Goal: Transaction & Acquisition: Purchase product/service

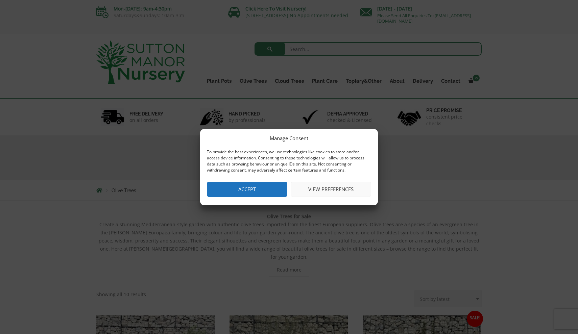
click at [242, 195] on button "Accept" at bounding box center [247, 189] width 80 height 15
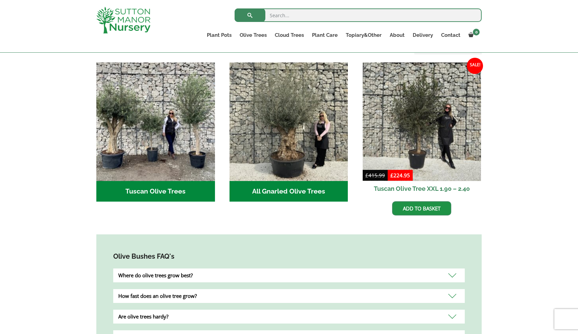
scroll to position [244, 0]
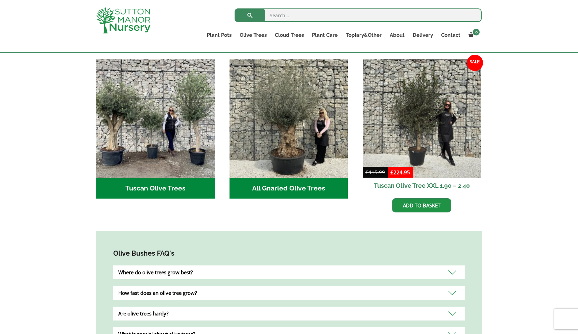
click at [275, 180] on h2 "All Gnarled Olive Trees (212)" at bounding box center [288, 188] width 119 height 21
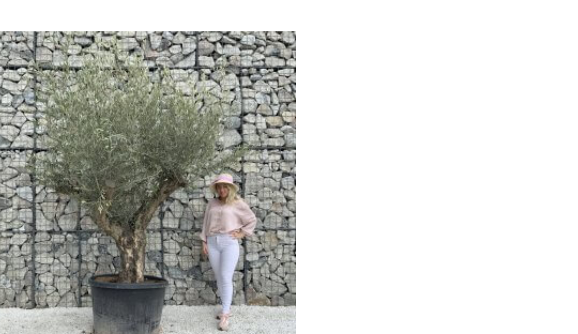
scroll to position [132, 0]
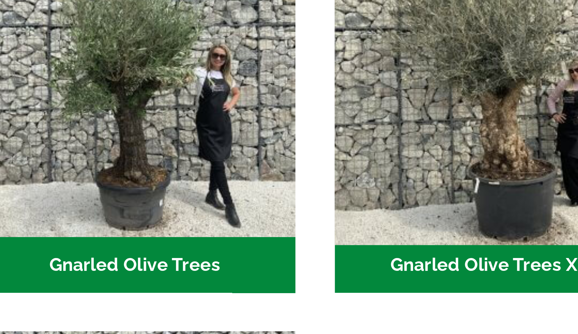
click at [226, 66] on img "Visit product category Gnarled Olive Trees XXL" at bounding box center [288, 128] width 124 height 124
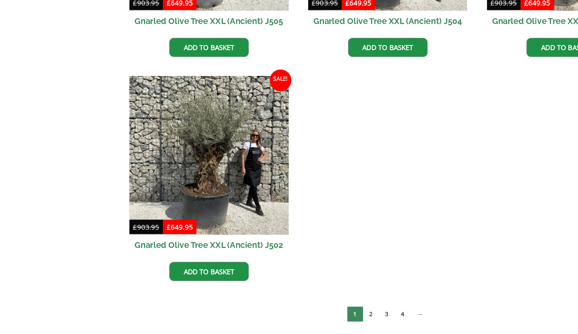
scroll to position [1091, 0]
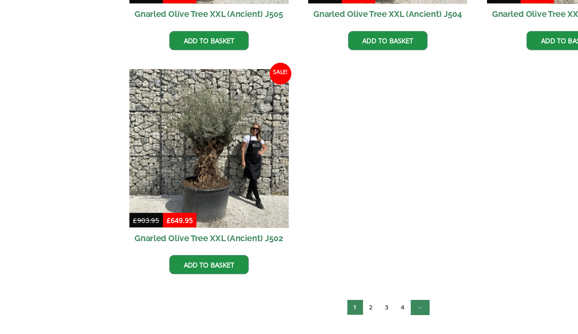
click at [316, 309] on link "→" at bounding box center [313, 314] width 14 height 11
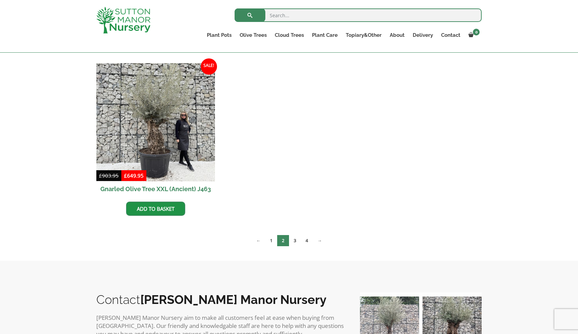
scroll to position [1157, 0]
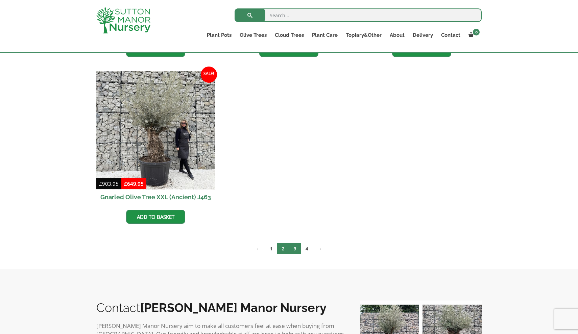
click at [297, 250] on link "3" at bounding box center [295, 248] width 12 height 11
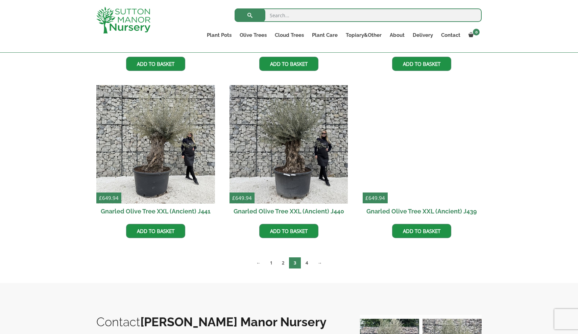
scroll to position [976, 0]
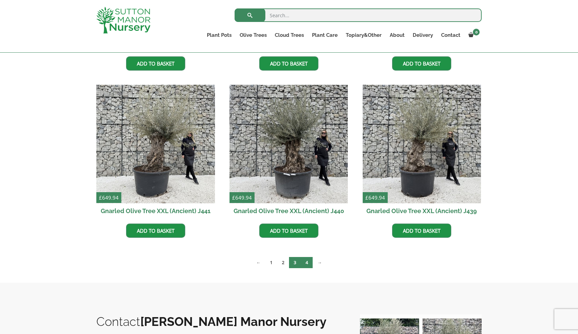
click at [307, 261] on link "4" at bounding box center [307, 262] width 12 height 11
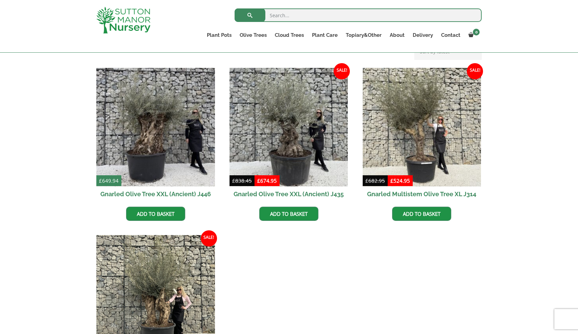
scroll to position [155, 0]
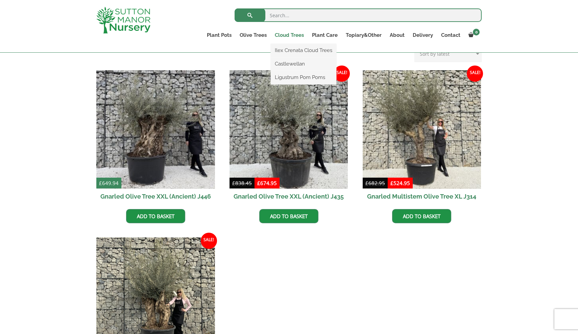
click at [287, 35] on link "Cloud Trees" at bounding box center [289, 34] width 37 height 9
click at [288, 34] on link "Cloud Trees" at bounding box center [289, 34] width 37 height 9
click at [287, 50] on link "Ilex Crenata Cloud Trees" at bounding box center [304, 50] width 66 height 10
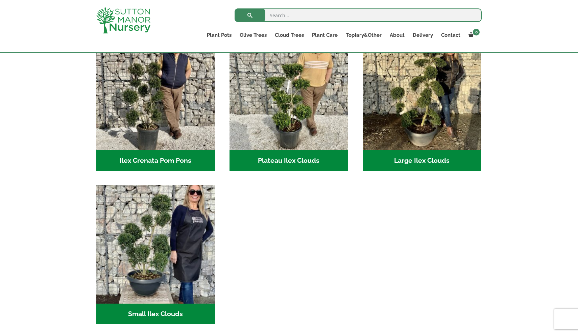
scroll to position [169, 0]
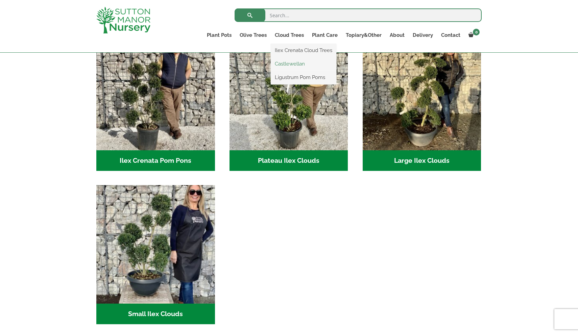
click at [289, 63] on link "Castlewellan" at bounding box center [304, 64] width 66 height 10
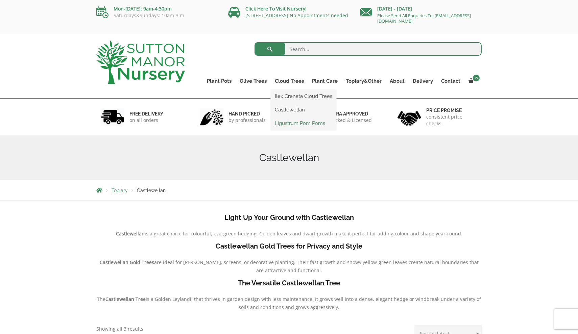
click at [284, 123] on link "Ligustrum Pom Poms" at bounding box center [304, 123] width 66 height 10
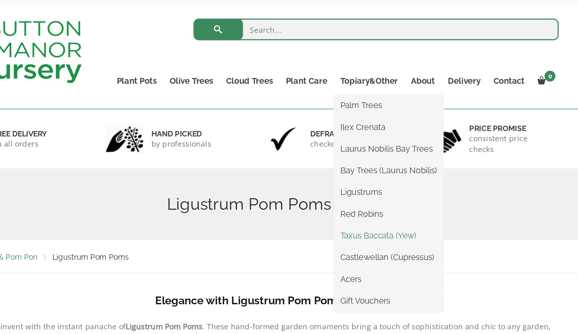
click at [342, 172] on link "Taxus Baccata (Yew)" at bounding box center [376, 177] width 68 height 10
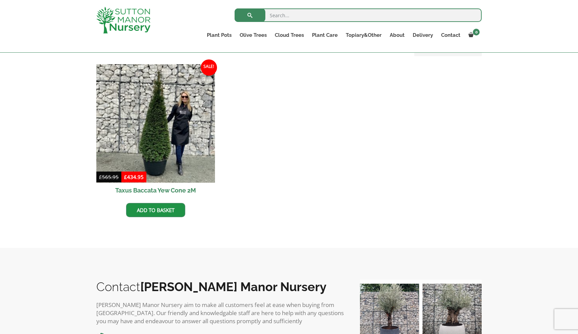
scroll to position [256, 0]
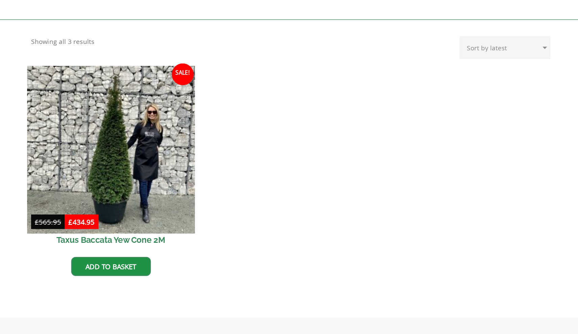
click at [93, 135] on img at bounding box center [155, 149] width 124 height 124
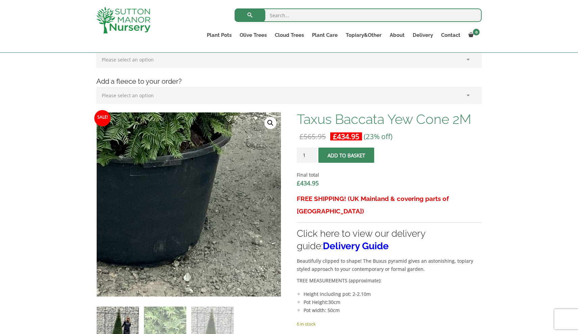
scroll to position [150, 0]
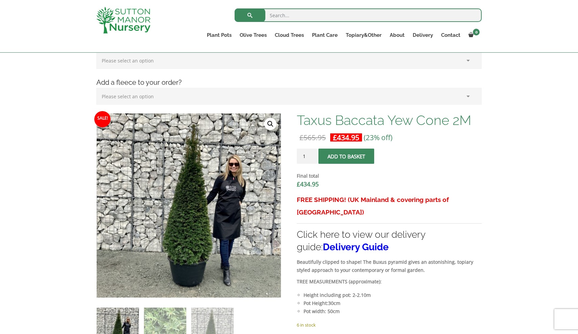
click at [313, 159] on input "1" at bounding box center [307, 156] width 20 height 15
click at [312, 155] on input "2" at bounding box center [307, 156] width 20 height 15
click at [312, 155] on input "3" at bounding box center [307, 156] width 20 height 15
click at [312, 158] on input "2" at bounding box center [307, 156] width 20 height 15
type input "1"
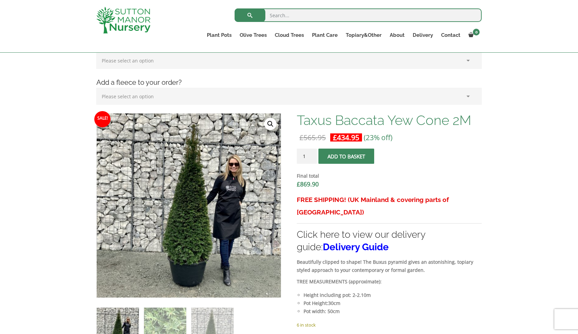
click at [312, 158] on input "1" at bounding box center [307, 156] width 20 height 15
click at [334, 178] on dt "Final total" at bounding box center [389, 176] width 185 height 8
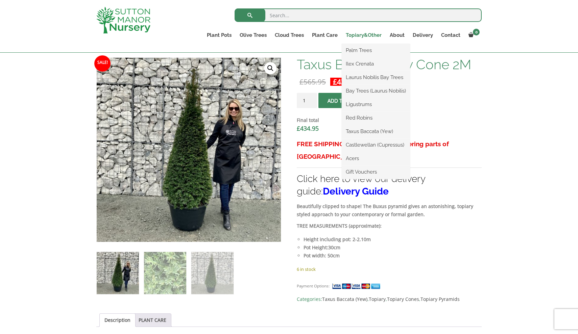
scroll to position [139, 0]
